Goal: Check status: Check status

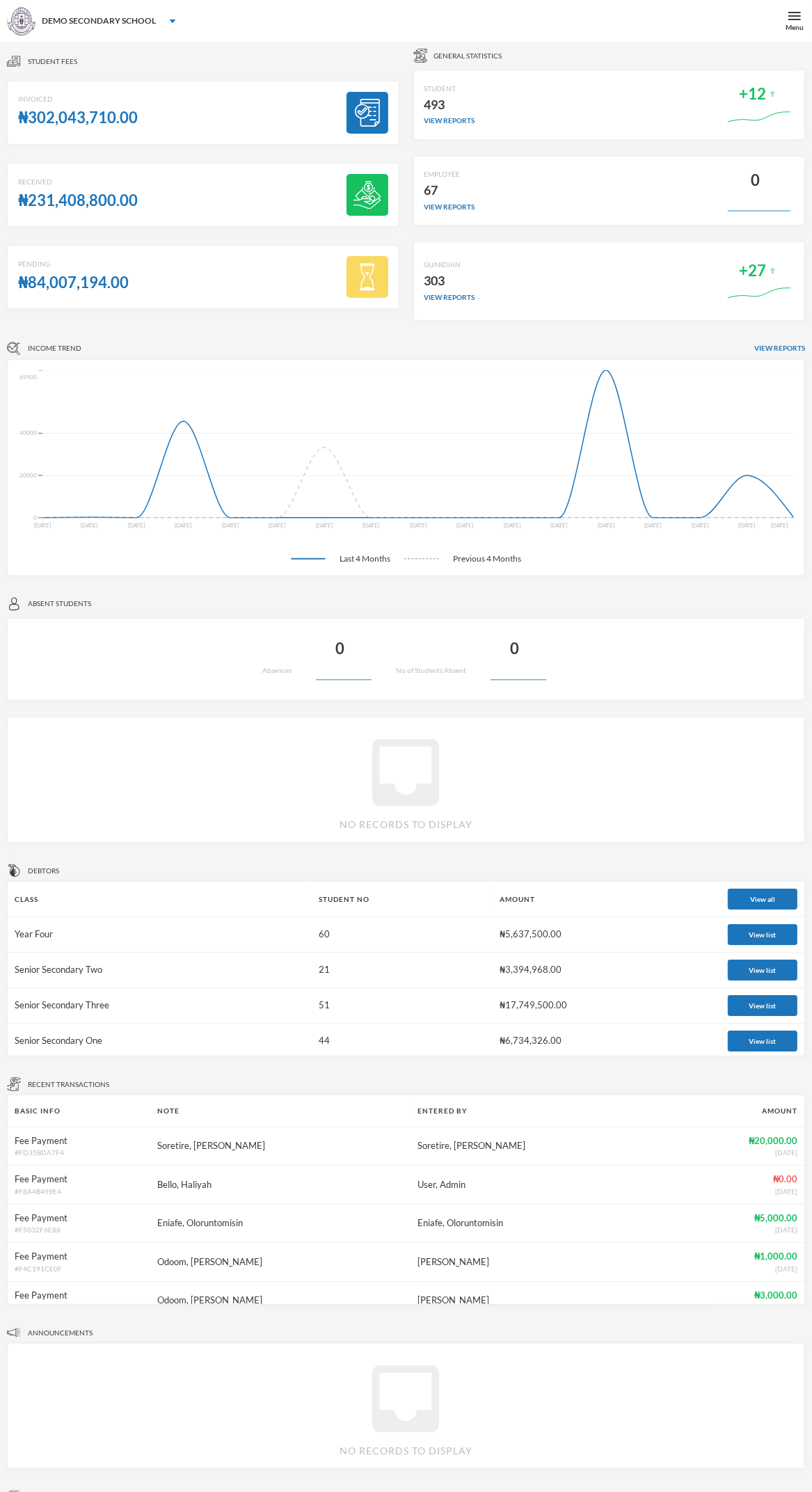
click at [772, 32] on div "DEMO SECONDARY SCHOOL" at bounding box center [406, 20] width 812 height 42
click at [477, 973] on td "21" at bounding box center [402, 971] width 181 height 36
click at [240, 252] on div "Pending ₦84,007,194.00" at bounding box center [204, 277] width 393 height 64
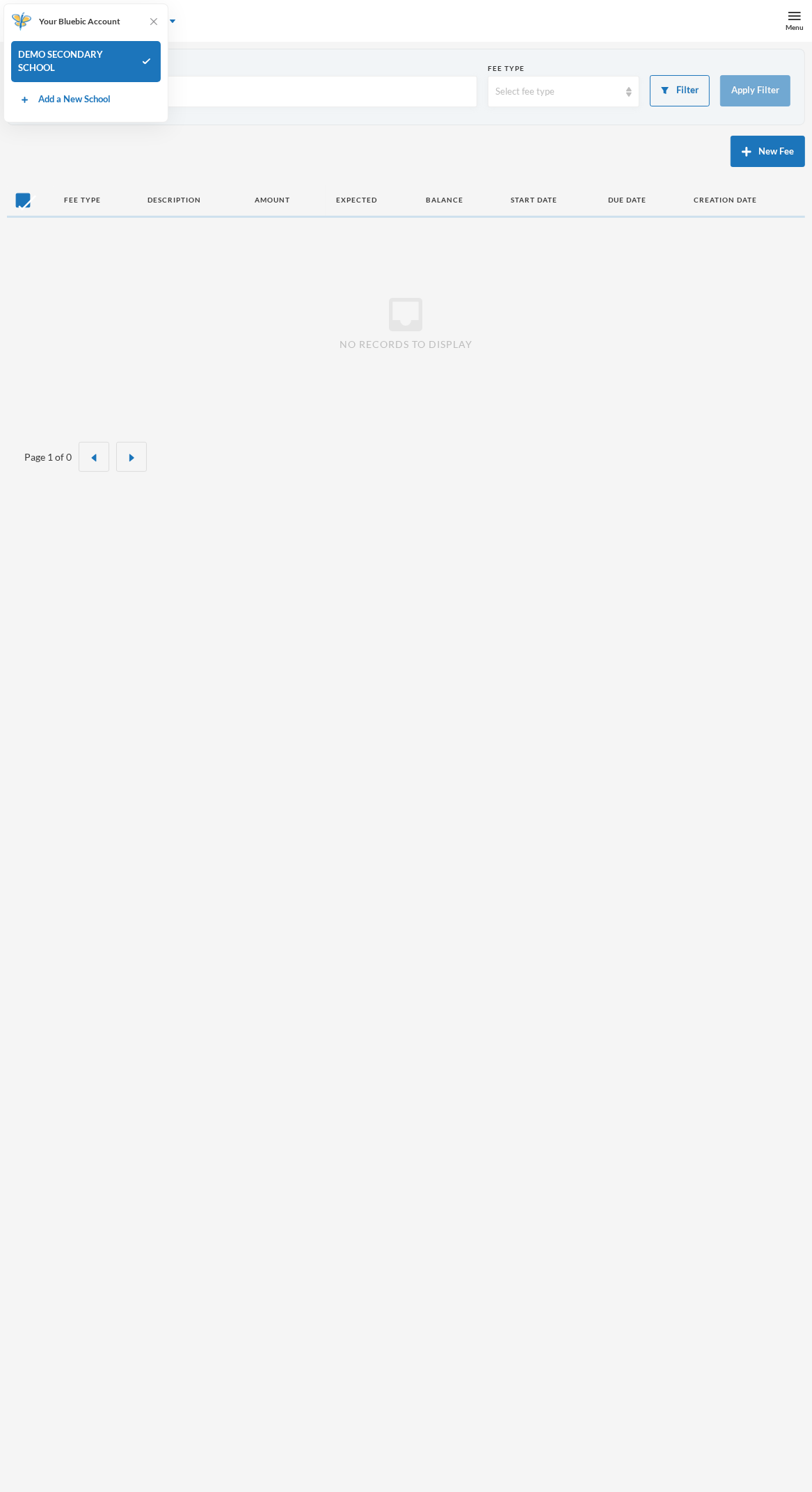
checkbox input "false"
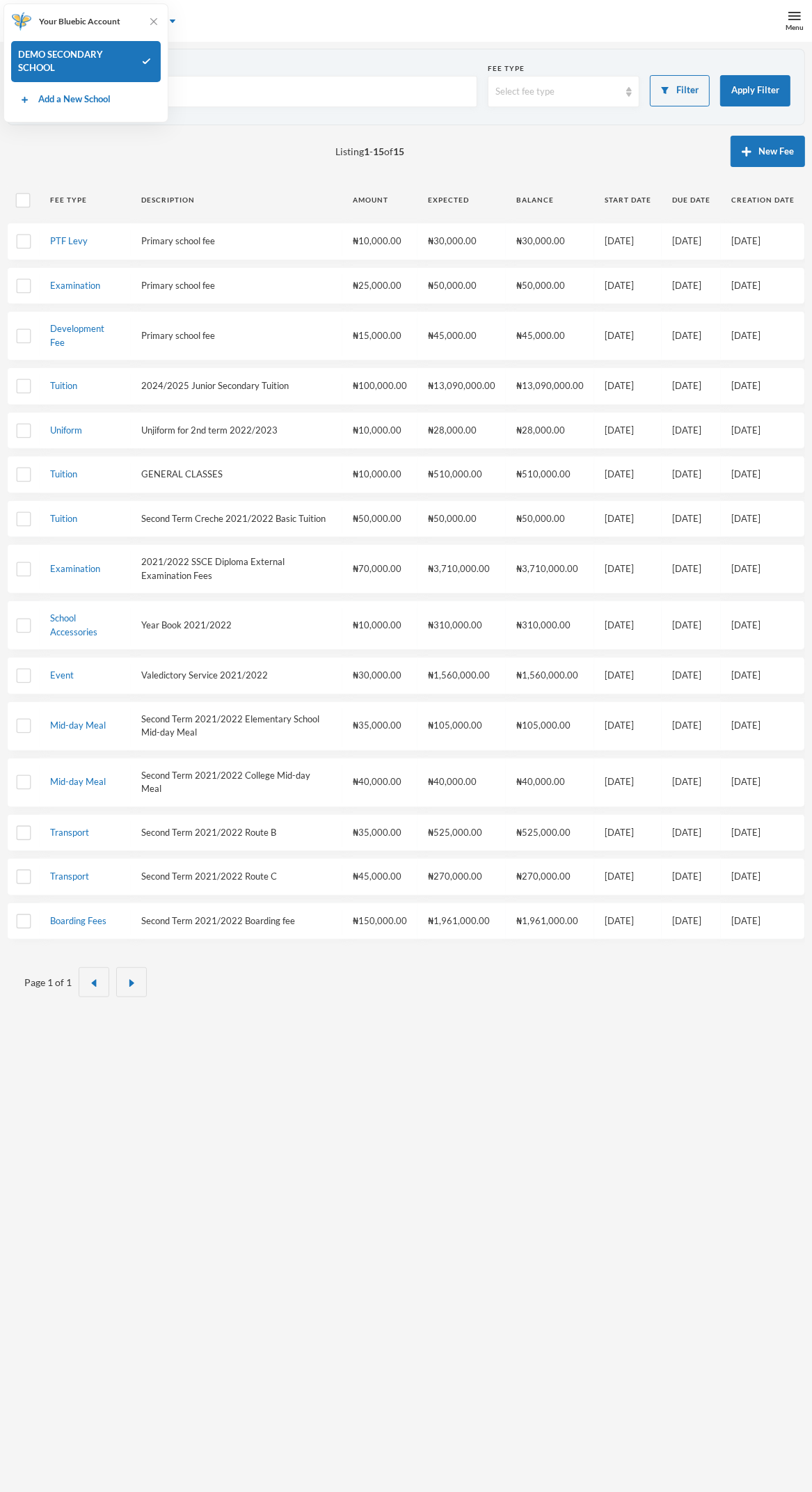
click at [151, 20] on img at bounding box center [153, 21] width 14 height 14
click at [776, 33] on div "DEMO SECONDARY SCHOOL" at bounding box center [406, 20] width 812 height 42
click at [778, 12] on div "Menu" at bounding box center [795, 20] width 35 height 42
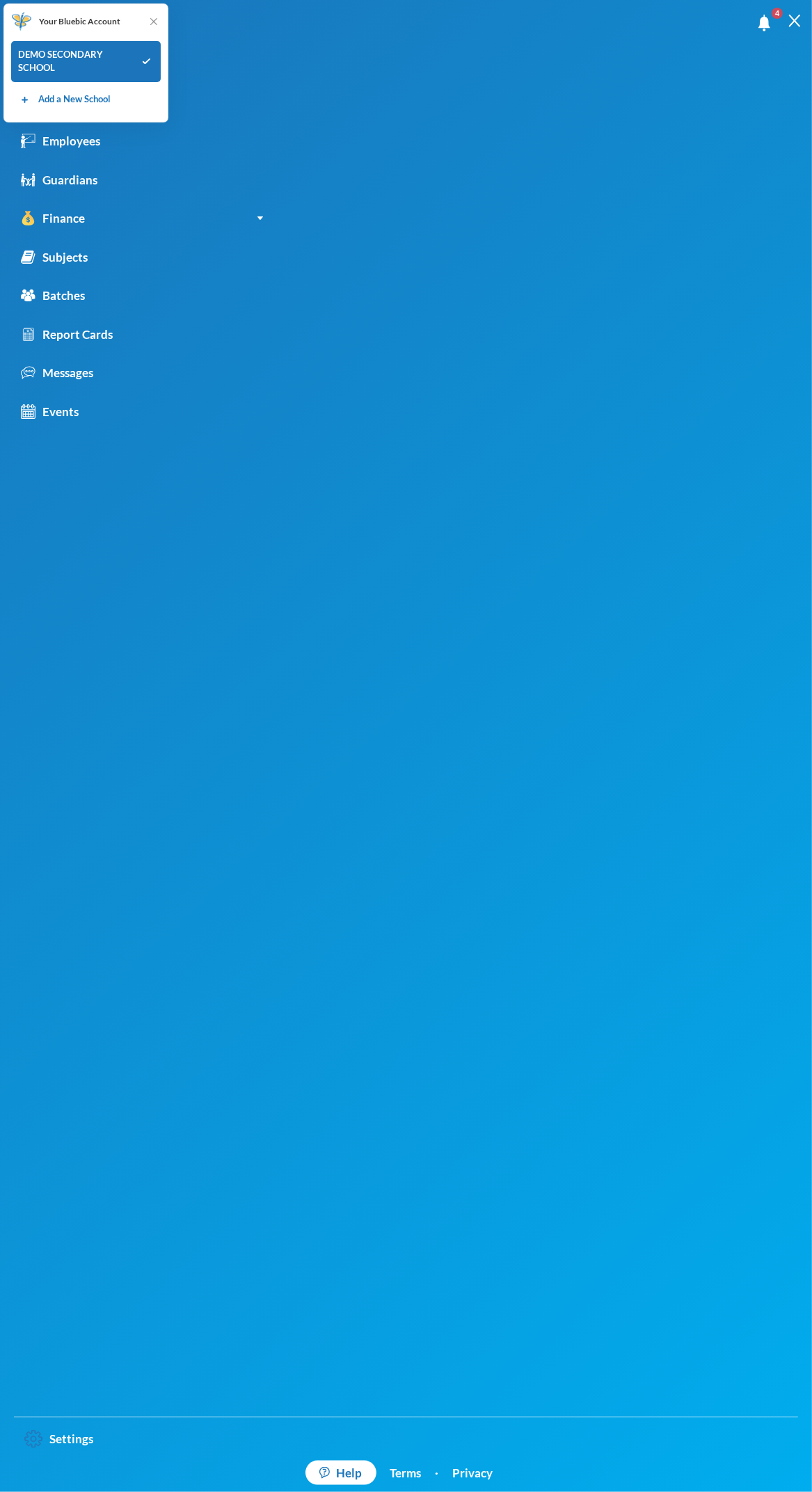
click at [153, 21] on img at bounding box center [153, 21] width 14 height 14
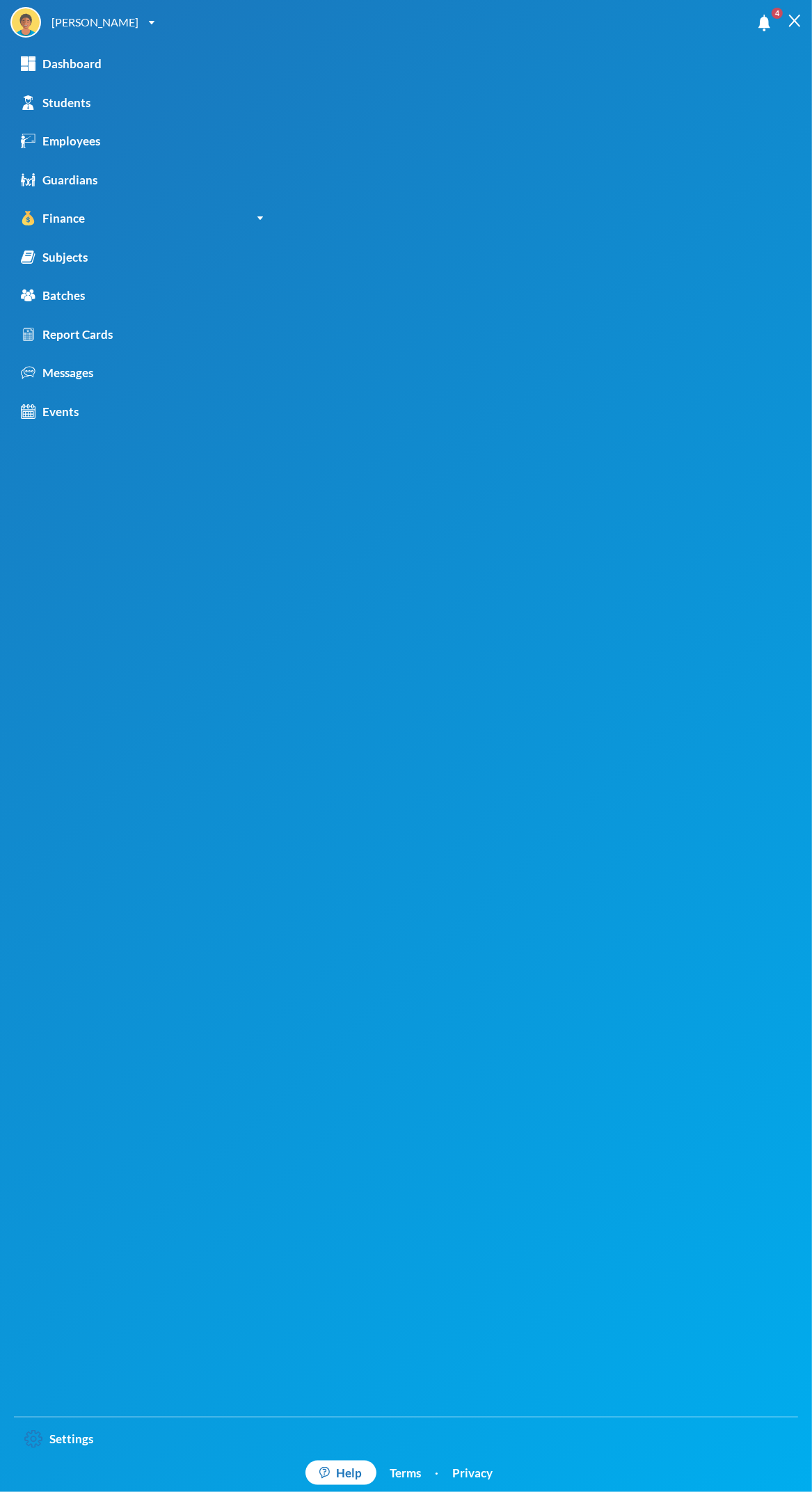
click at [68, 95] on div "Students" at bounding box center [55, 103] width 69 height 18
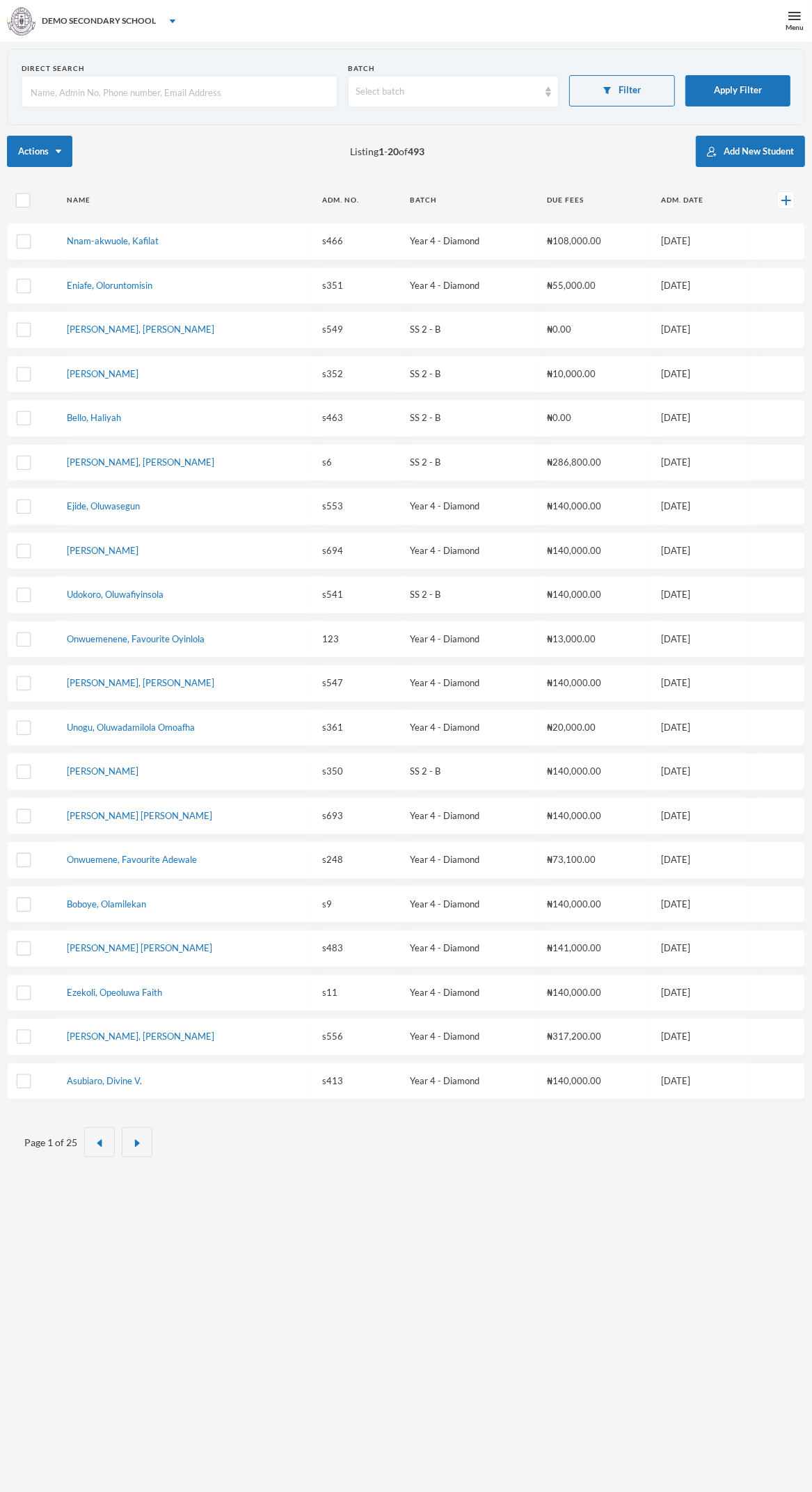
click at [622, 94] on button "Filter" at bounding box center [621, 90] width 105 height 31
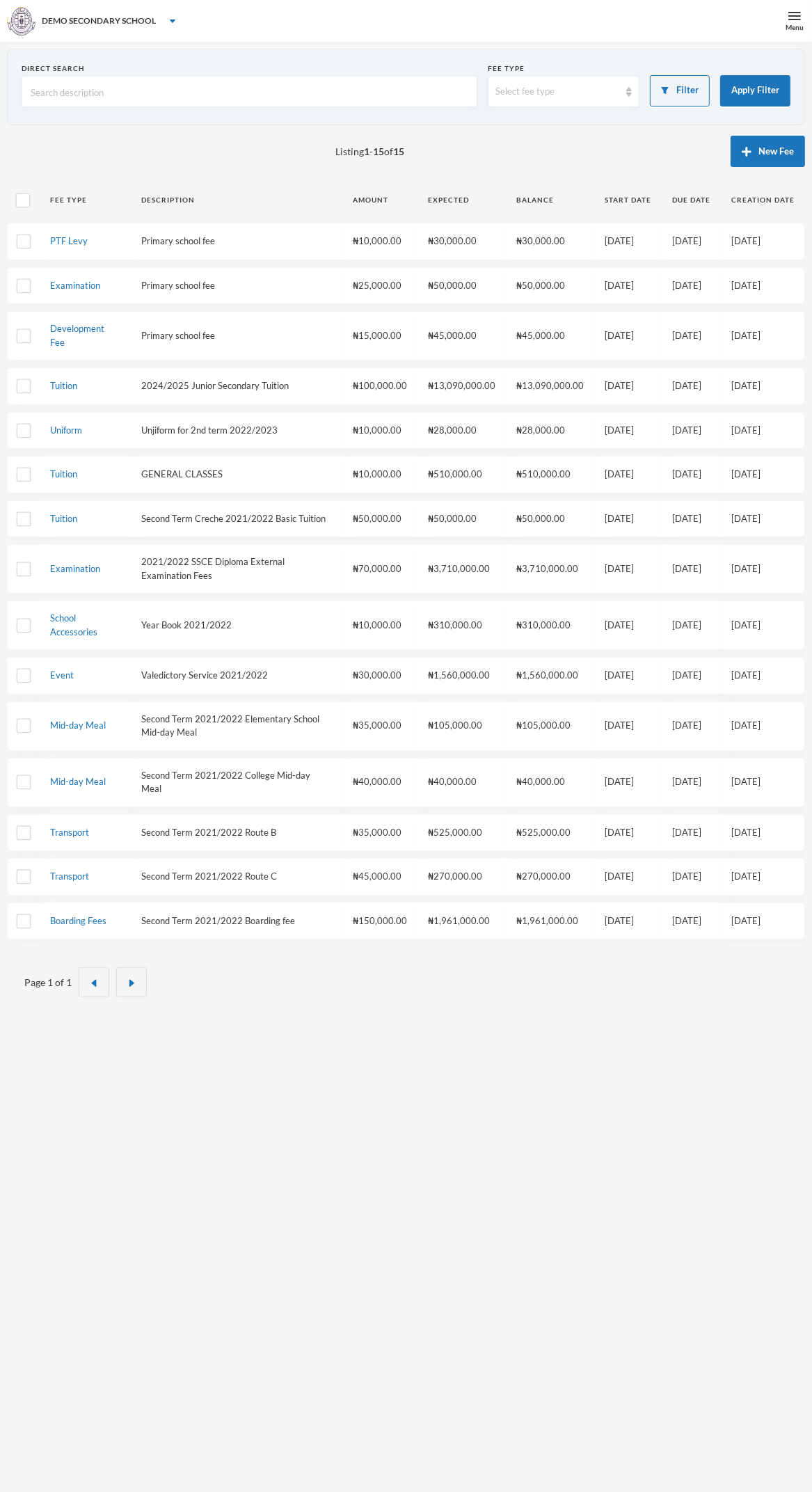
click at [795, 27] on div "Menu" at bounding box center [795, 27] width 18 height 11
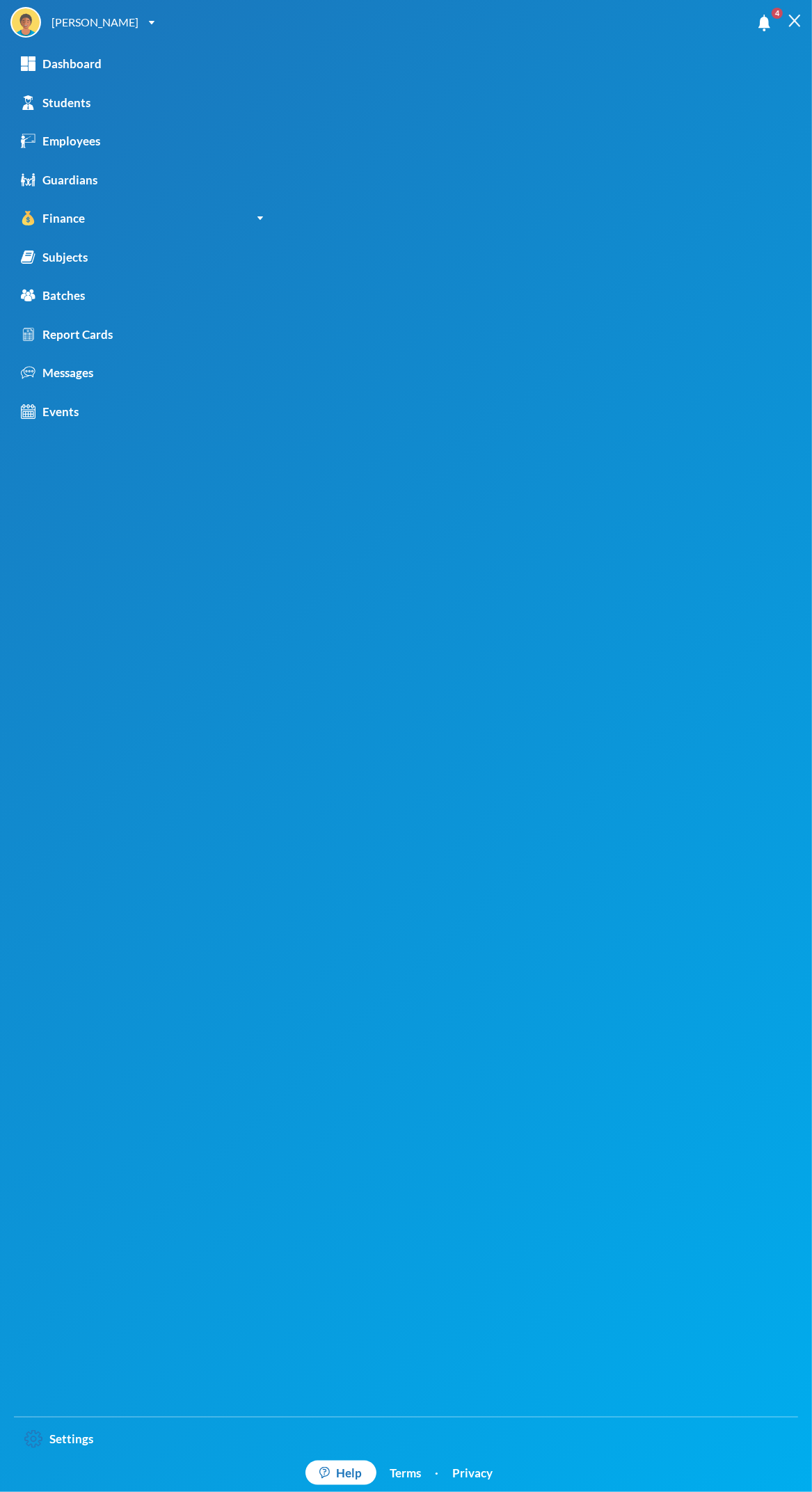
click at [59, 209] on div "Finance" at bounding box center [53, 218] width 64 height 18
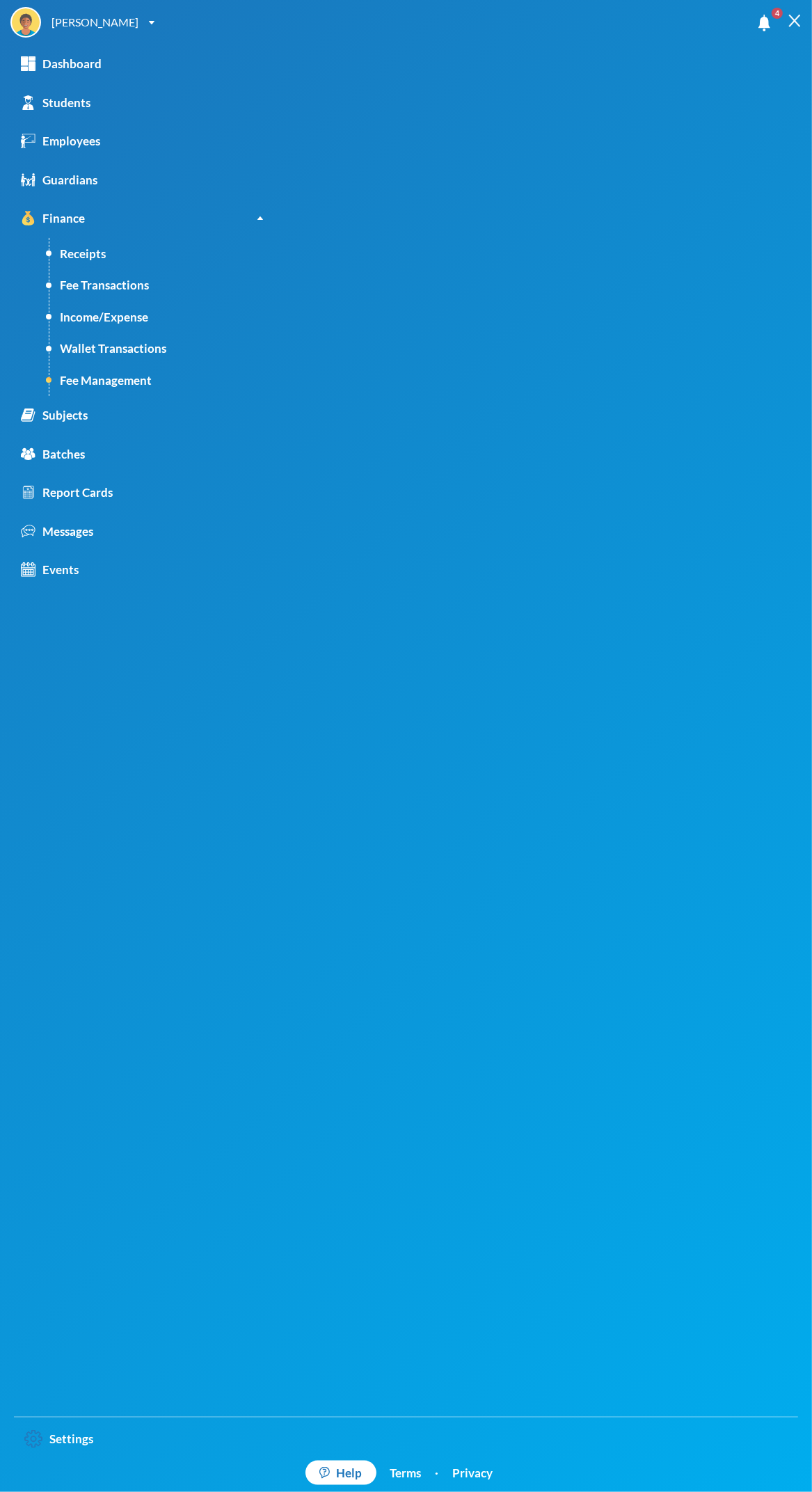
click at [102, 376] on link "Fee Management" at bounding box center [167, 380] width 235 height 32
click at [103, 384] on link "Fee Management" at bounding box center [167, 380] width 235 height 32
click at [89, 375] on link "Fee Management" at bounding box center [167, 380] width 235 height 32
click at [100, 380] on link "Fee Management" at bounding box center [167, 380] width 235 height 32
click at [99, 380] on link "Fee Management" at bounding box center [167, 380] width 235 height 32
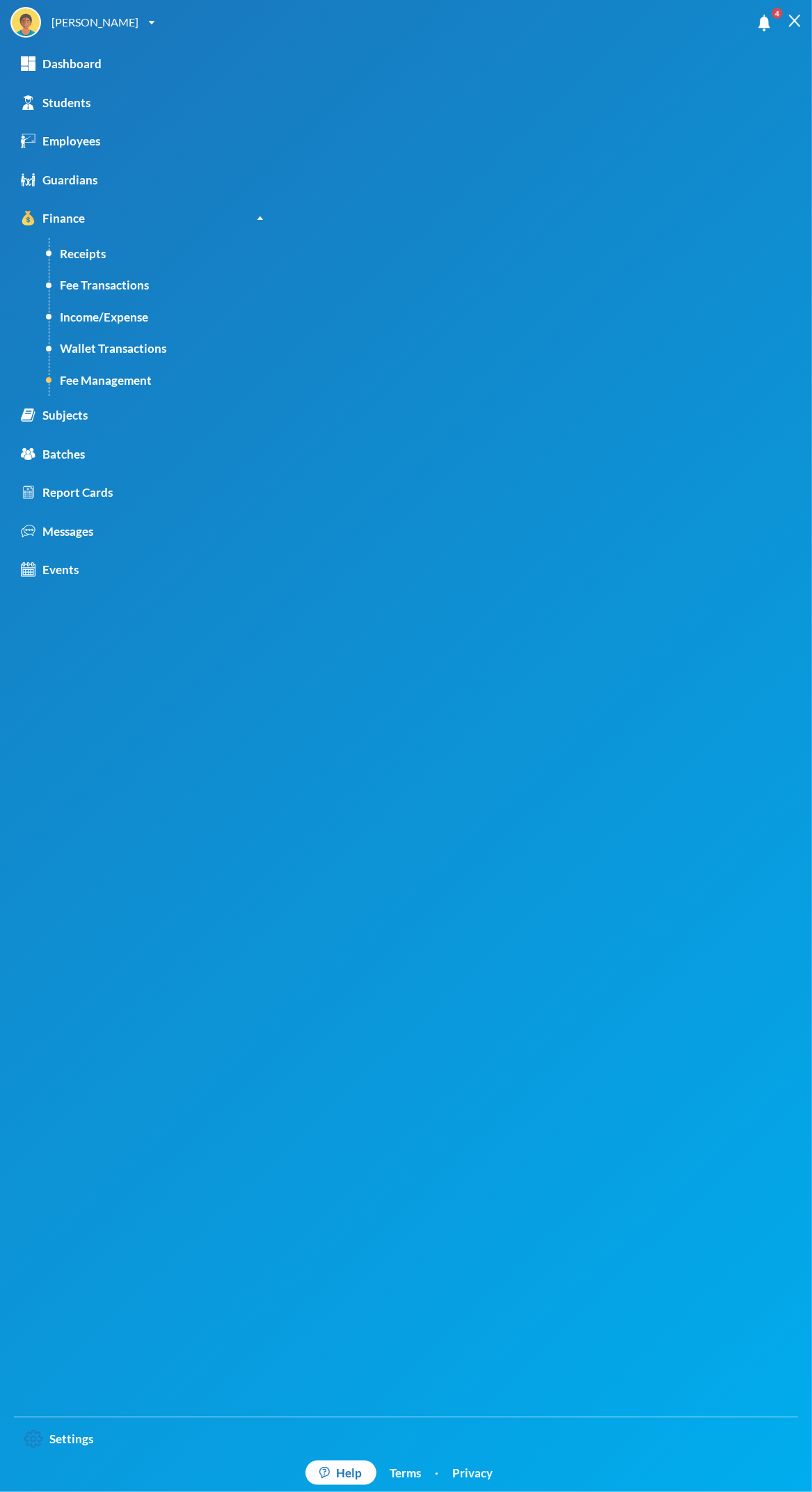
click at [79, 253] on link "Receipts" at bounding box center [167, 253] width 235 height 32
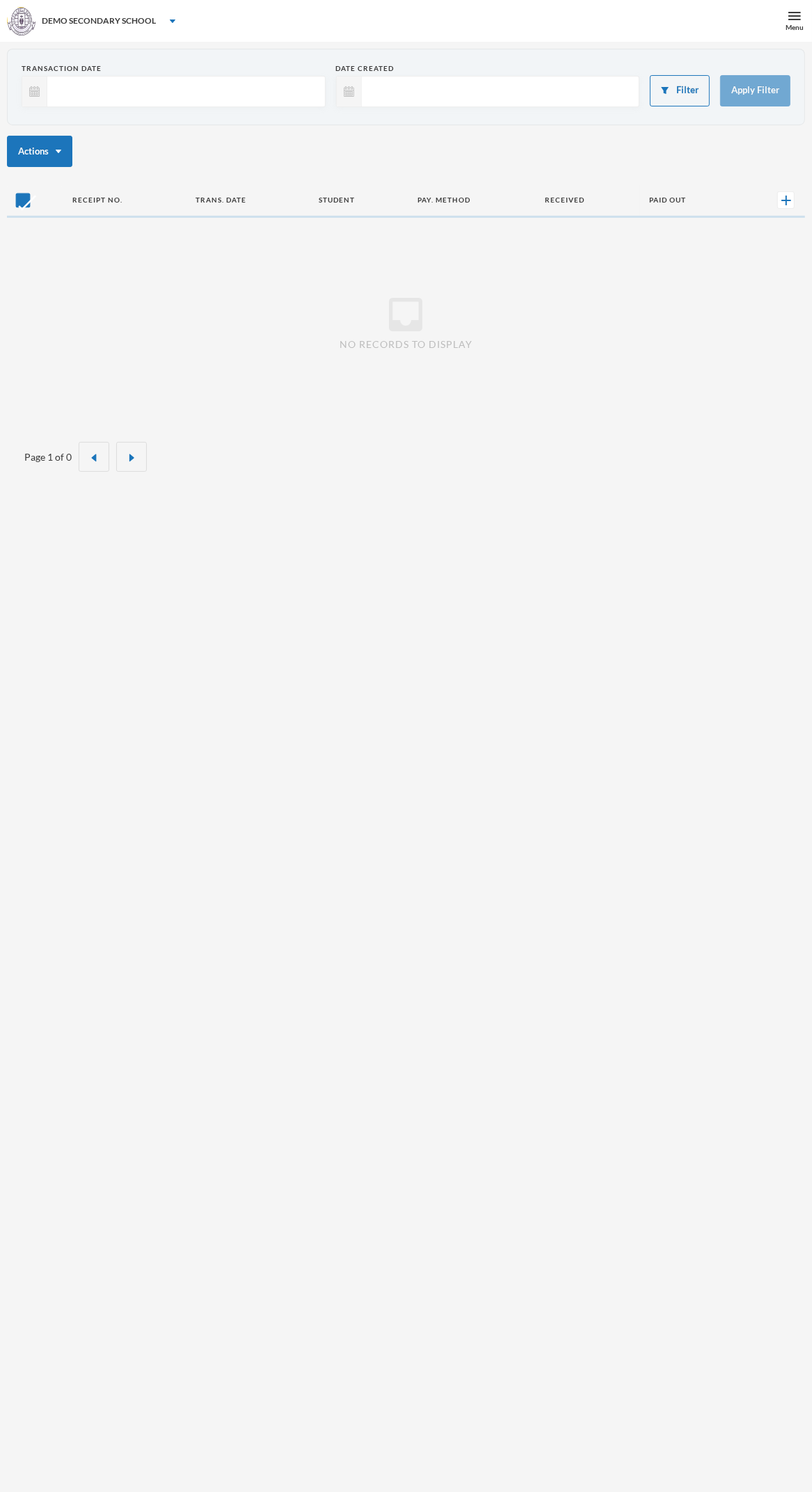
checkbox input "false"
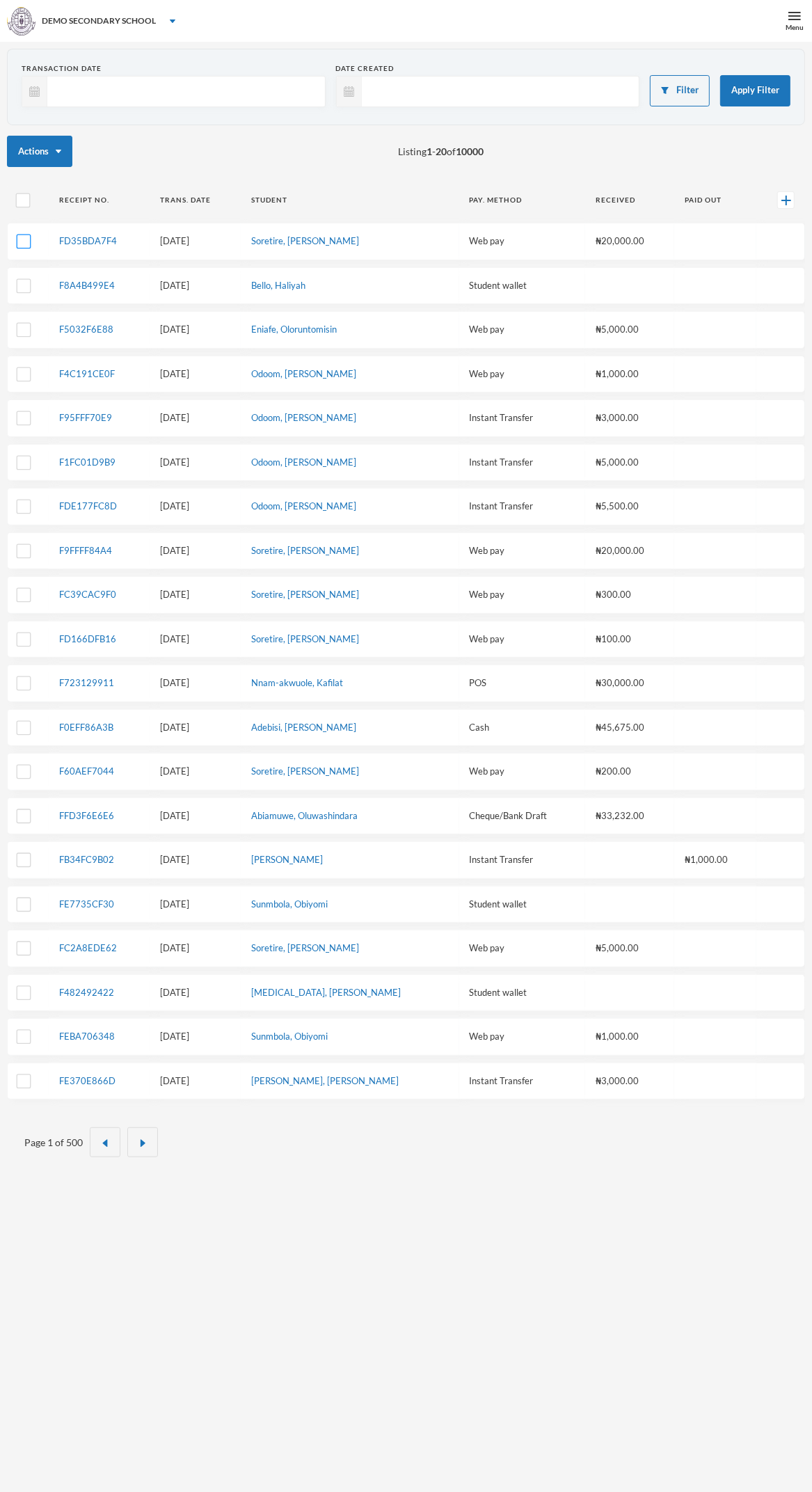
click at [24, 244] on input "checkbox" at bounding box center [24, 242] width 15 height 15
checkbox input "true"
click at [44, 145] on button "Actions" at bounding box center [40, 151] width 65 height 31
click at [276, 163] on div "Actions 1 selected Listing 1 - 20 of 10000" at bounding box center [406, 151] width 798 height 31
click at [92, 240] on link "FD35BDA7F4" at bounding box center [88, 241] width 58 height 11
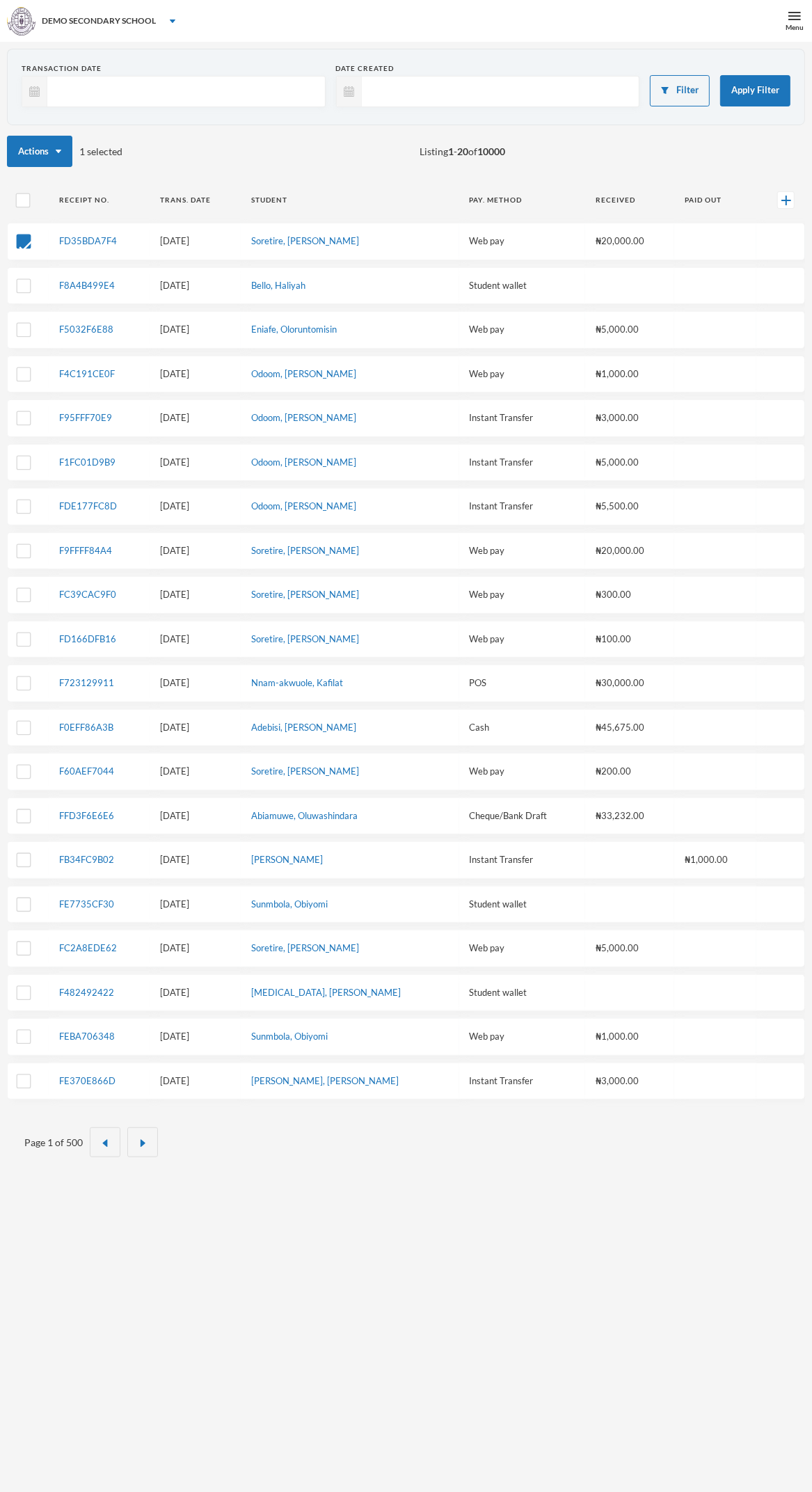
click at [788, 29] on div "Menu" at bounding box center [795, 27] width 18 height 11
